Goal: Find specific page/section: Find specific page/section

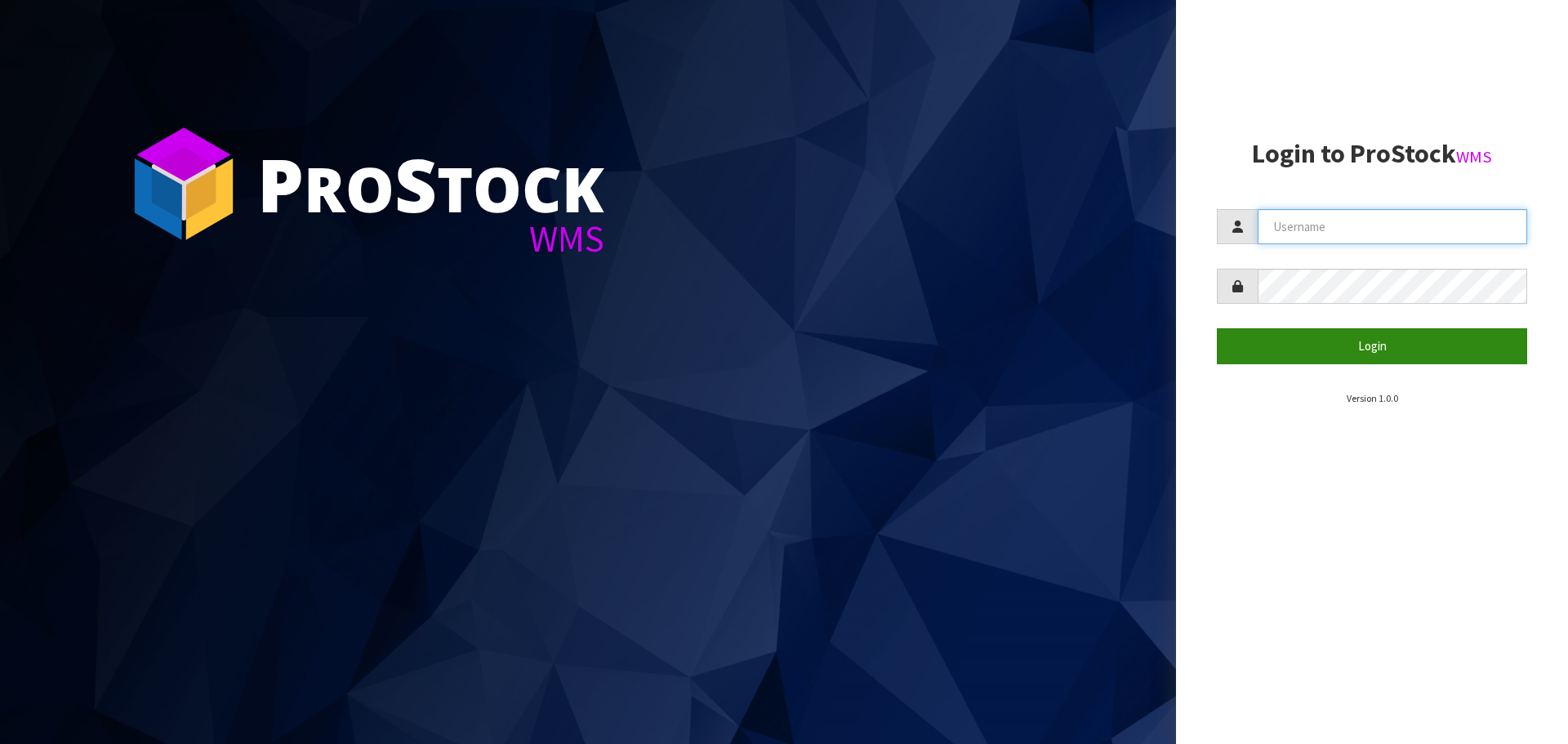
type input "[EMAIL_ADDRESS][DOMAIN_NAME]"
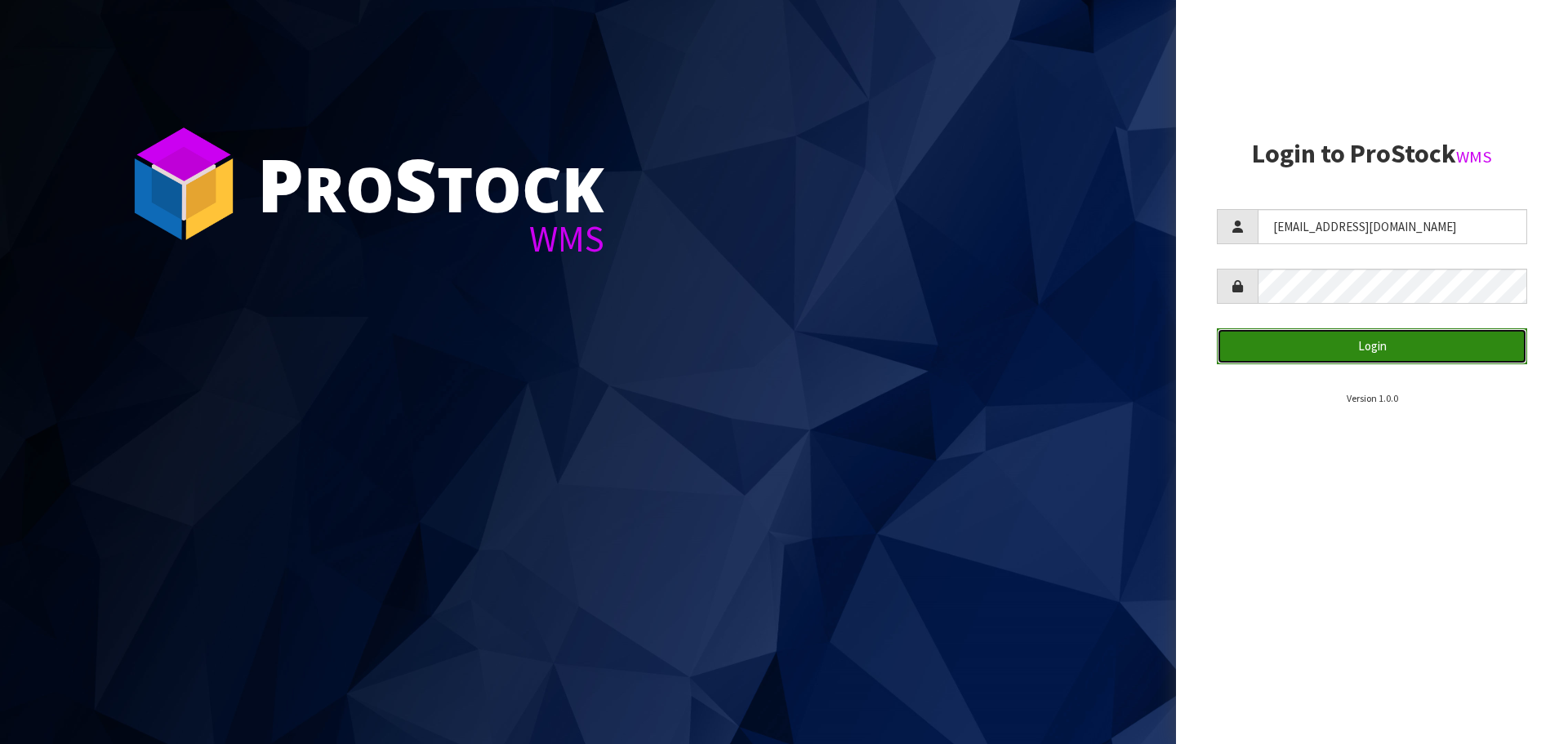
click at [1370, 341] on button "Login" at bounding box center [1372, 346] width 310 height 35
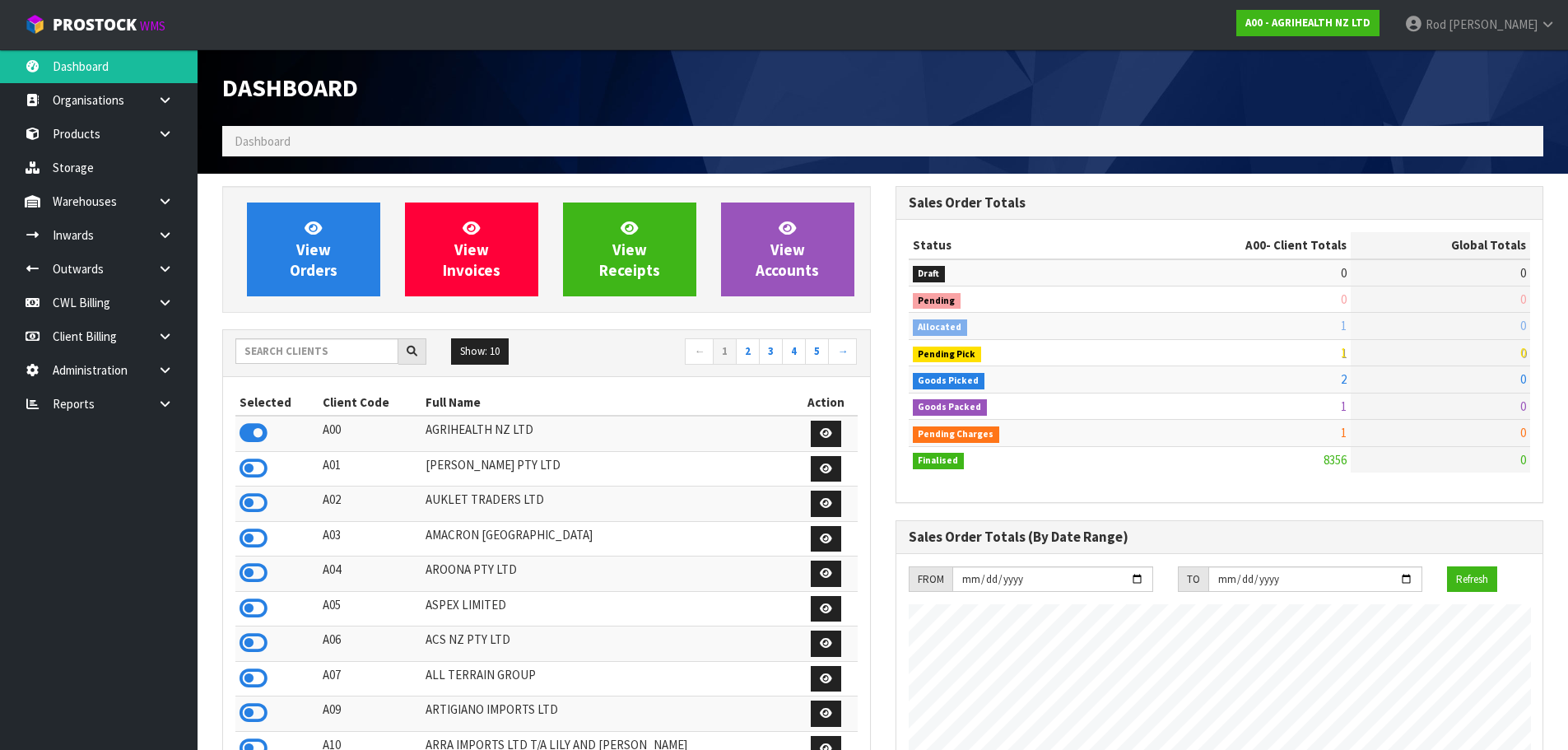
scroll to position [1248, 672]
click at [165, 401] on icon at bounding box center [165, 403] width 15 height 13
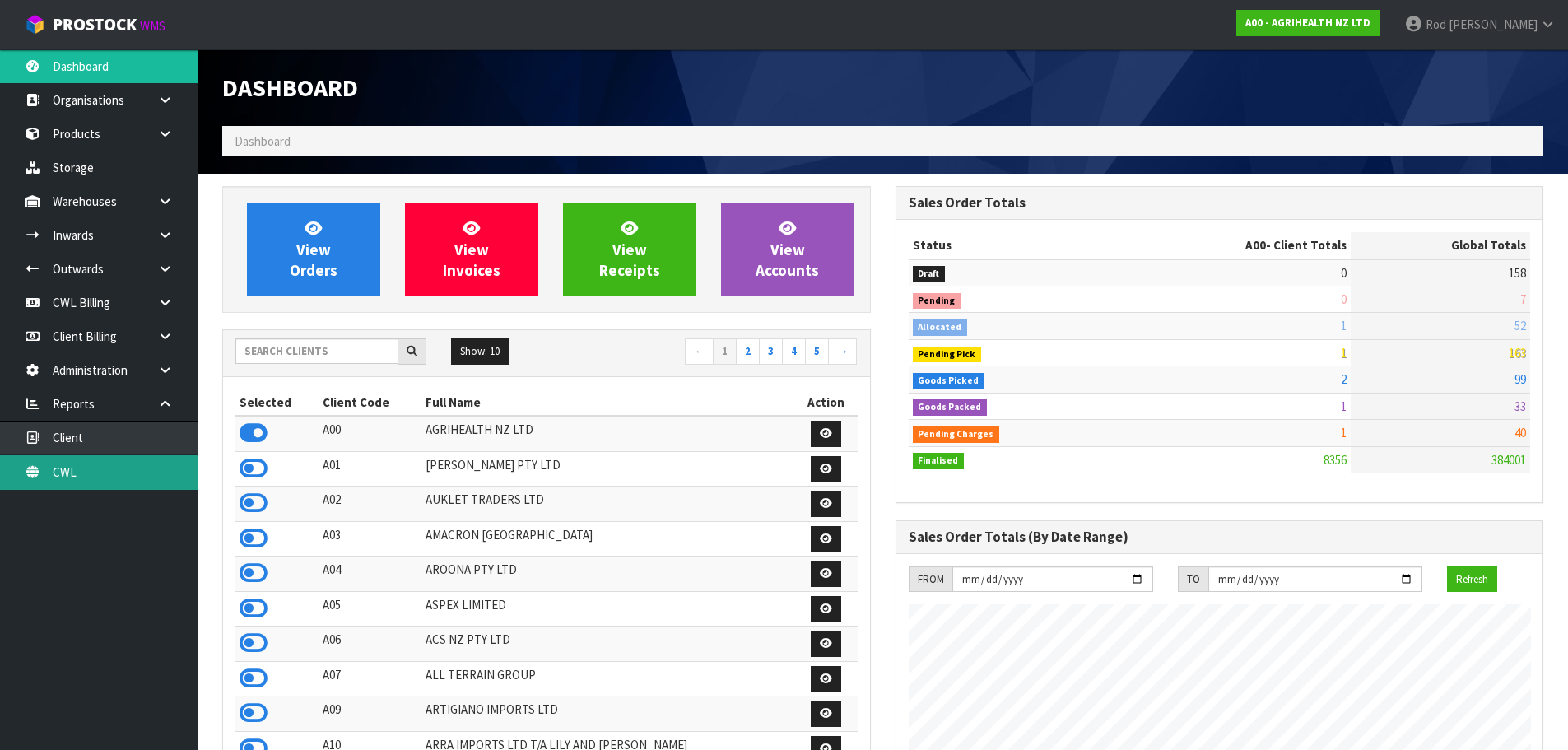
click at [75, 465] on link "CWL" at bounding box center [98, 472] width 198 height 34
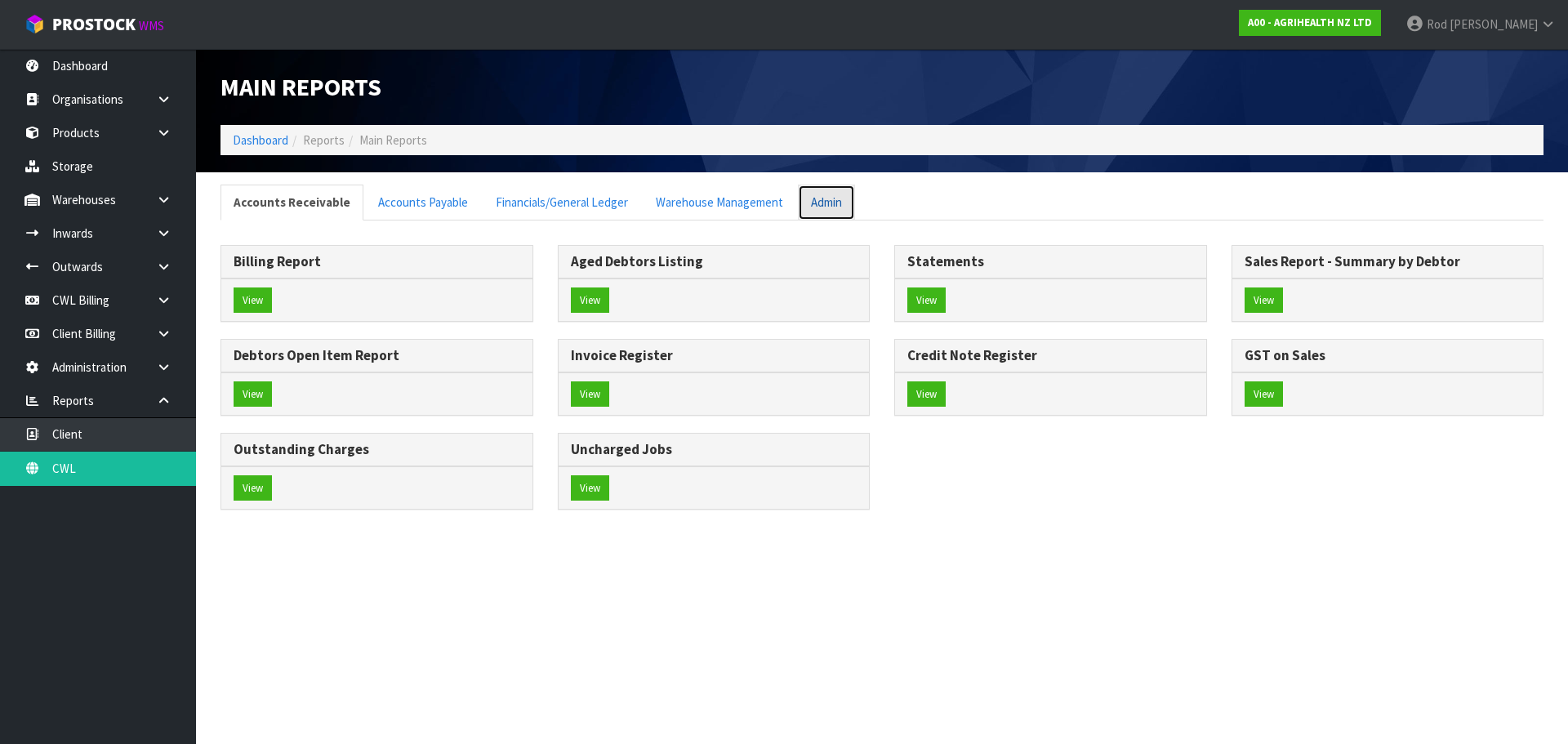
click at [810, 203] on link "Admin" at bounding box center [827, 202] width 57 height 35
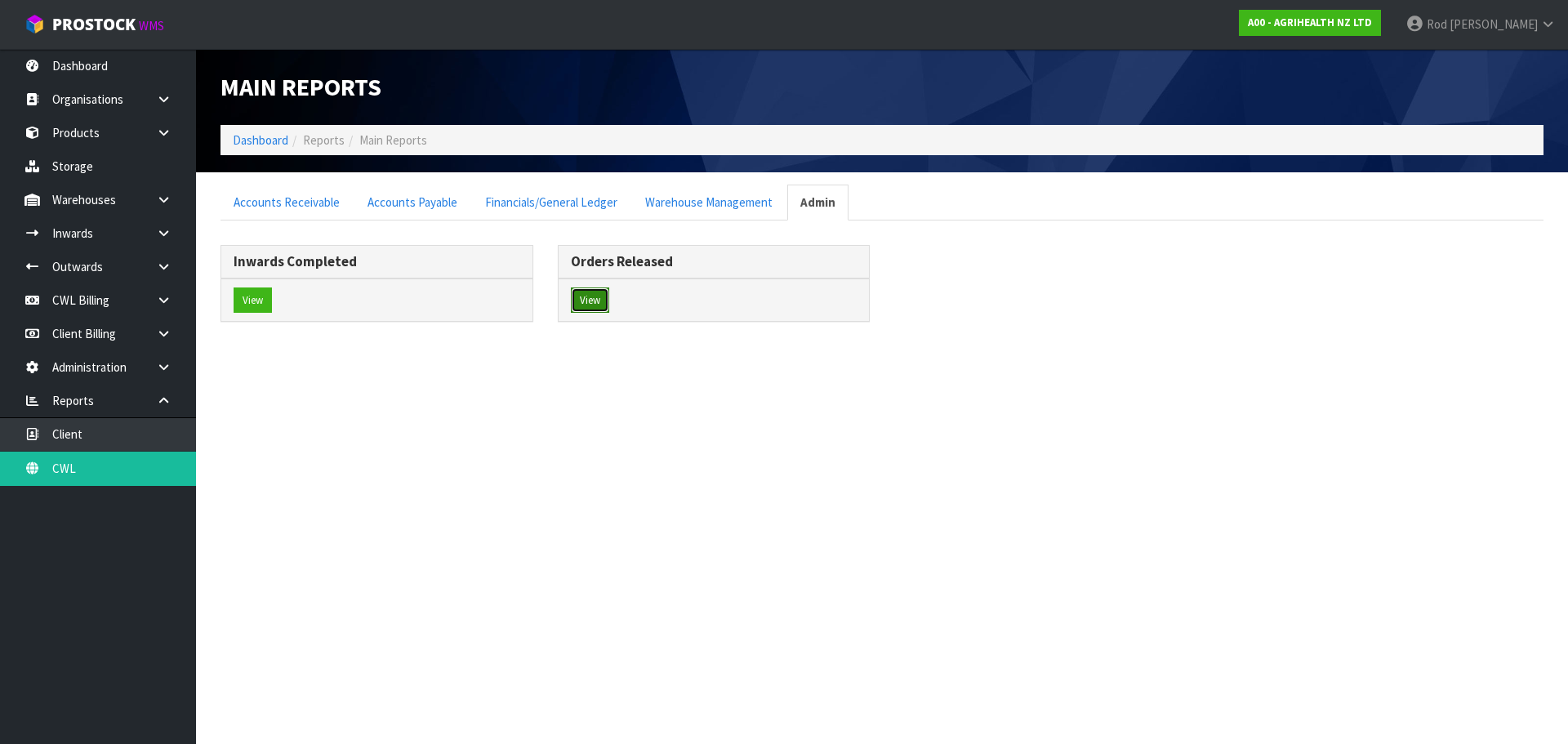
click at [590, 296] on button "View" at bounding box center [591, 300] width 39 height 26
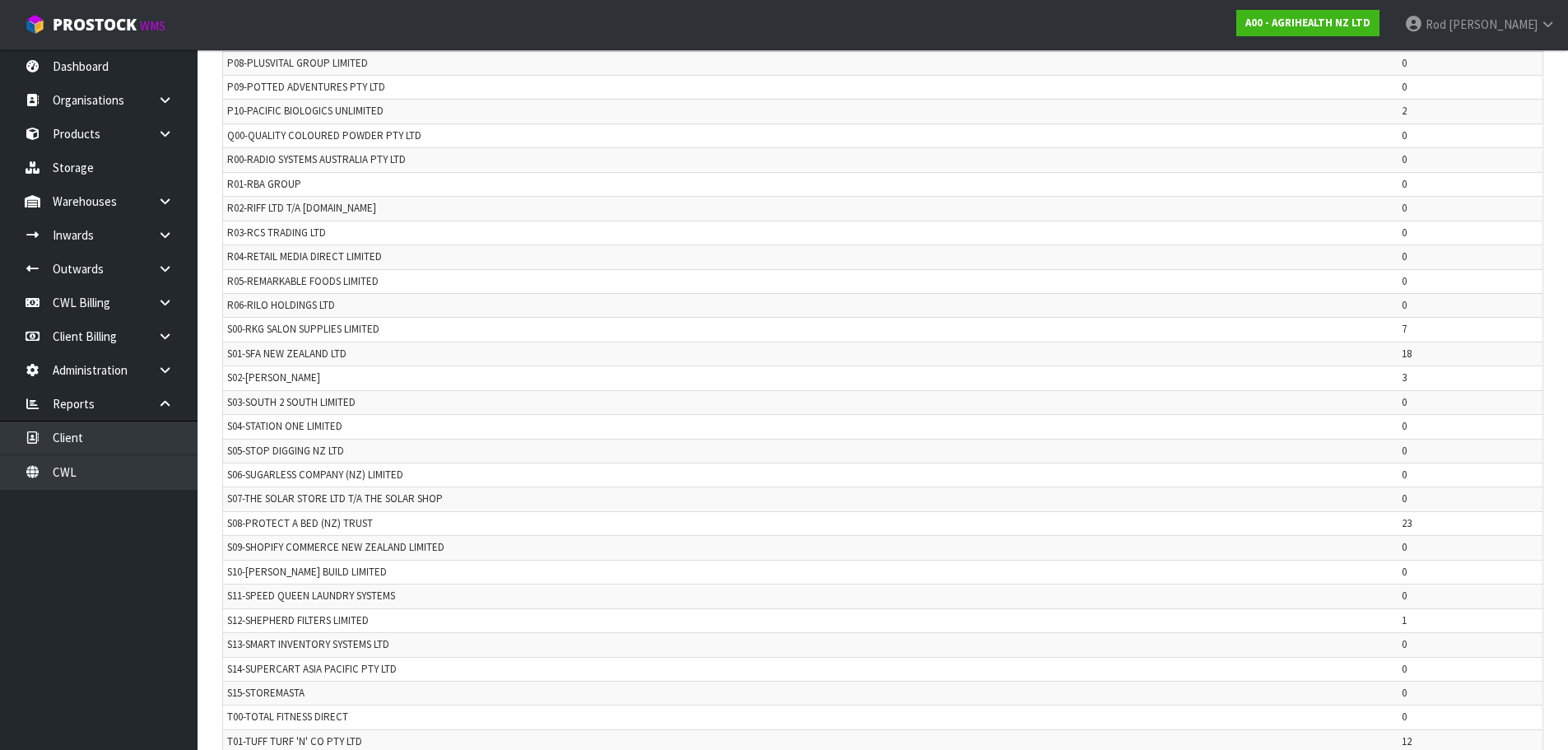
scroll to position [3217, 0]
